Goal: Find specific page/section: Find specific page/section

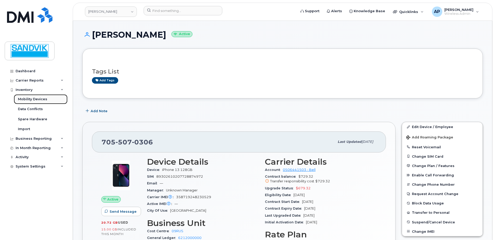
click at [42, 98] on div "Mobility Devices" at bounding box center [32, 99] width 29 height 5
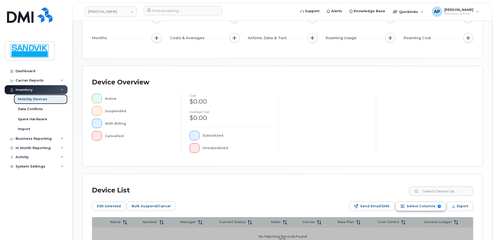
scroll to position [104, 0]
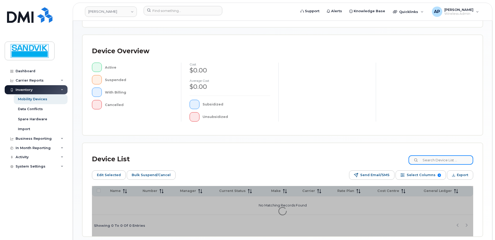
click at [434, 156] on input at bounding box center [441, 159] width 65 height 9
type input "a"
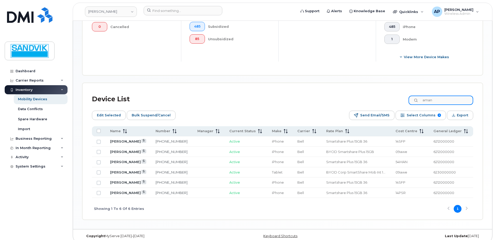
scroll to position [196, 0]
type input "aman"
click at [128, 193] on link "[PERSON_NAME]" at bounding box center [125, 192] width 31 height 4
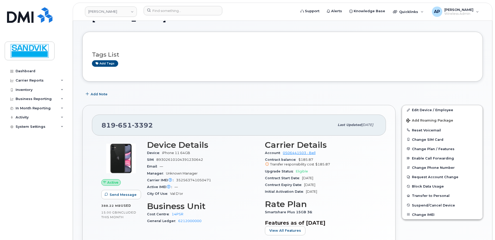
scroll to position [26, 0]
